Goal: Navigation & Orientation: Find specific page/section

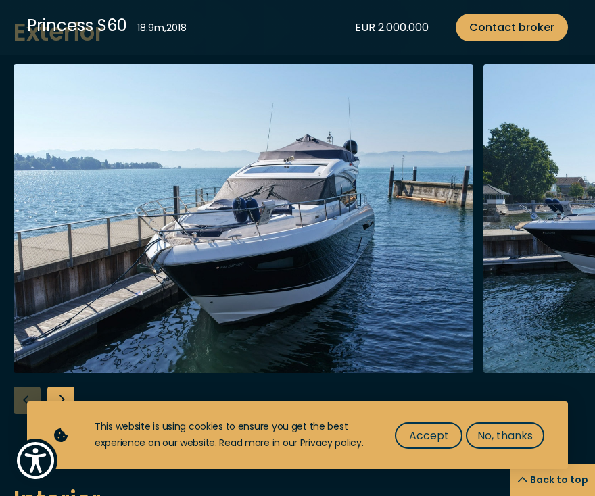
scroll to position [1032, 0]
click at [440, 267] on img "Merk&Merk" at bounding box center [244, 218] width 460 height 309
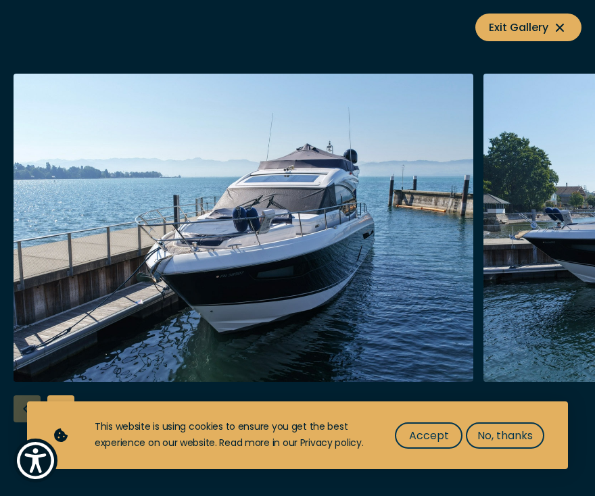
click at [440, 267] on img "button" at bounding box center [244, 228] width 460 height 309
click at [491, 433] on span "No, thanks" at bounding box center [505, 435] width 55 height 17
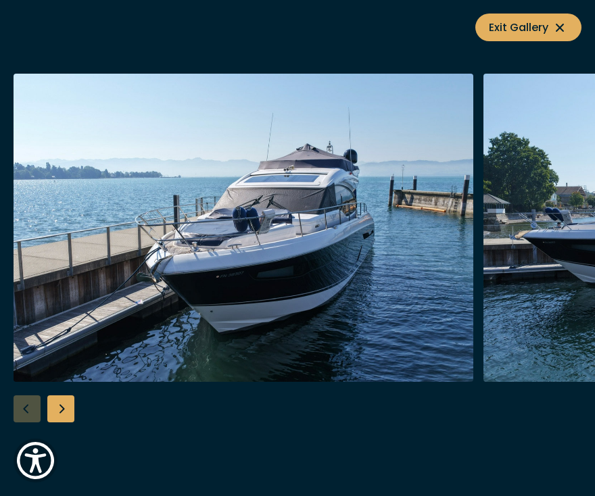
click at [60, 409] on div "Next slide" at bounding box center [60, 409] width 27 height 27
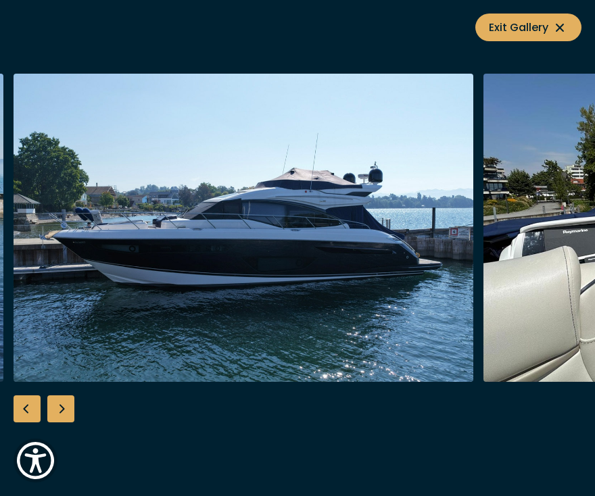
click at [60, 409] on div "Next slide" at bounding box center [60, 409] width 27 height 27
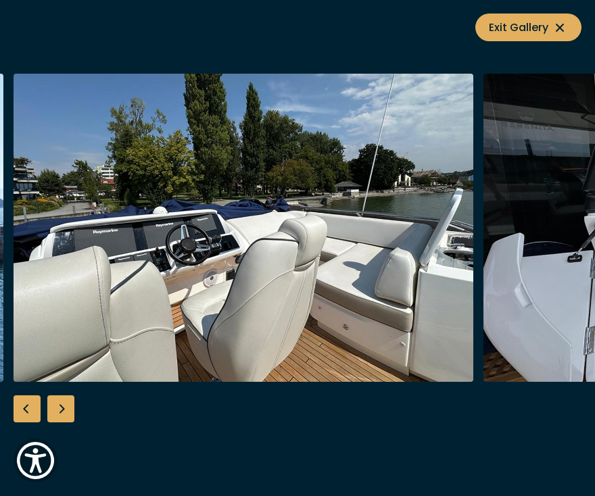
click at [60, 409] on div "Next slide" at bounding box center [60, 409] width 27 height 27
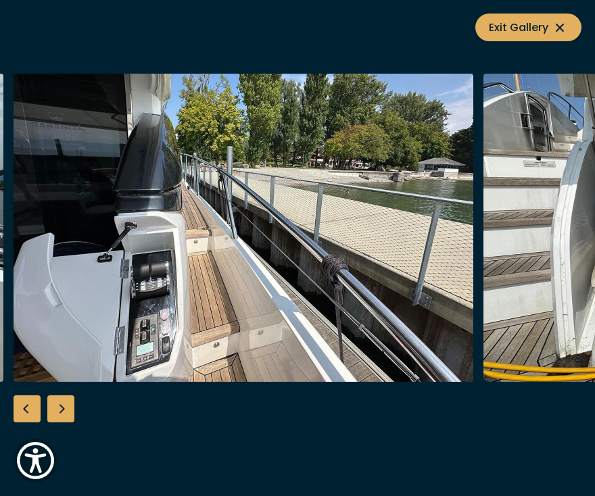
click at [60, 409] on div "Next slide" at bounding box center [60, 409] width 27 height 27
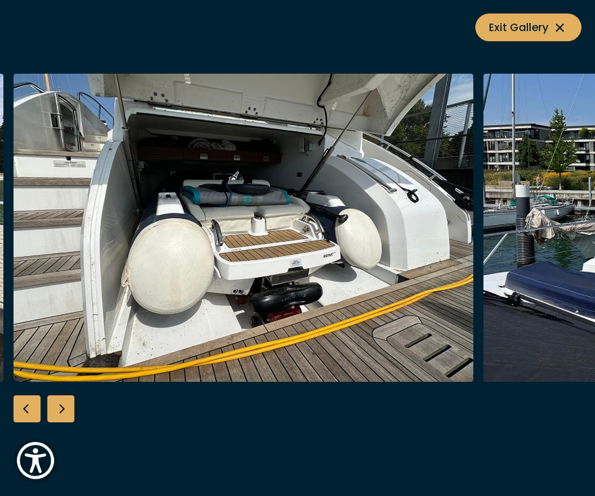
click at [60, 409] on div "Next slide" at bounding box center [60, 409] width 27 height 27
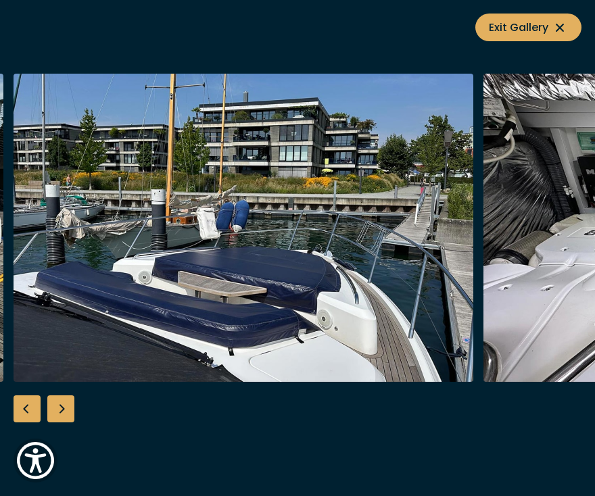
click at [60, 409] on div "Next slide" at bounding box center [60, 409] width 27 height 27
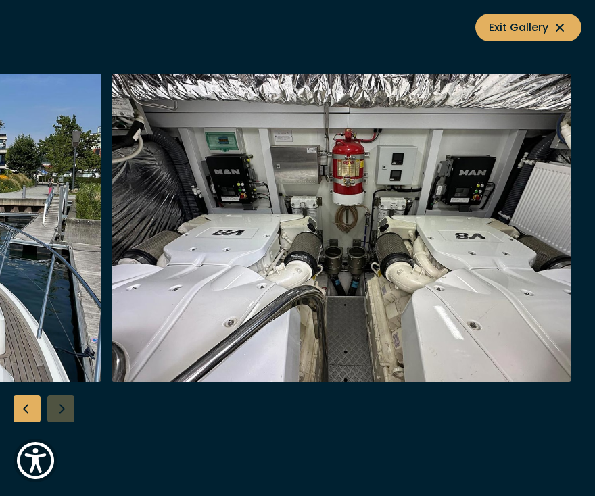
click at [60, 409] on div at bounding box center [297, 249] width 595 height 350
